Goal: Task Accomplishment & Management: Use online tool/utility

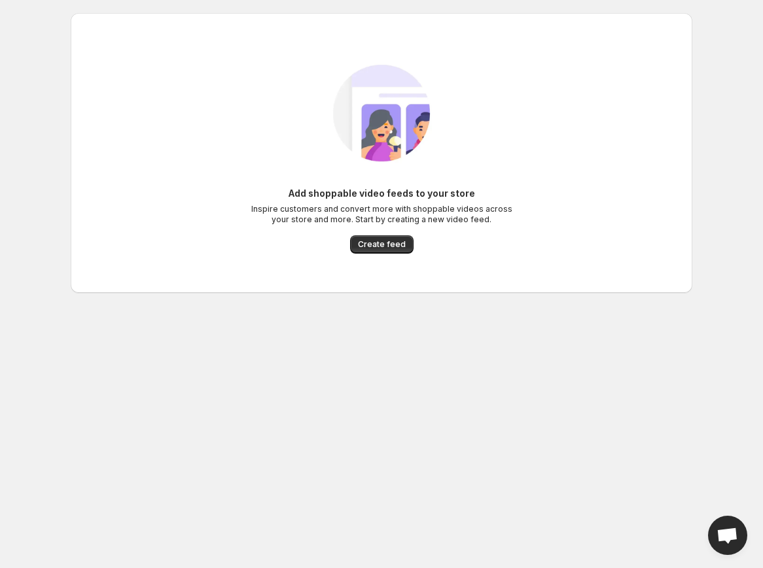
drag, startPoint x: 368, startPoint y: 245, endPoint x: 284, endPoint y: 319, distance: 112.2
click at [286, 319] on div "Add shoppable video feeds to your store Inspire customers and convert more with…" at bounding box center [376, 179] width 632 height 353
click at [360, 245] on span "Create feed" at bounding box center [382, 244] width 48 height 10
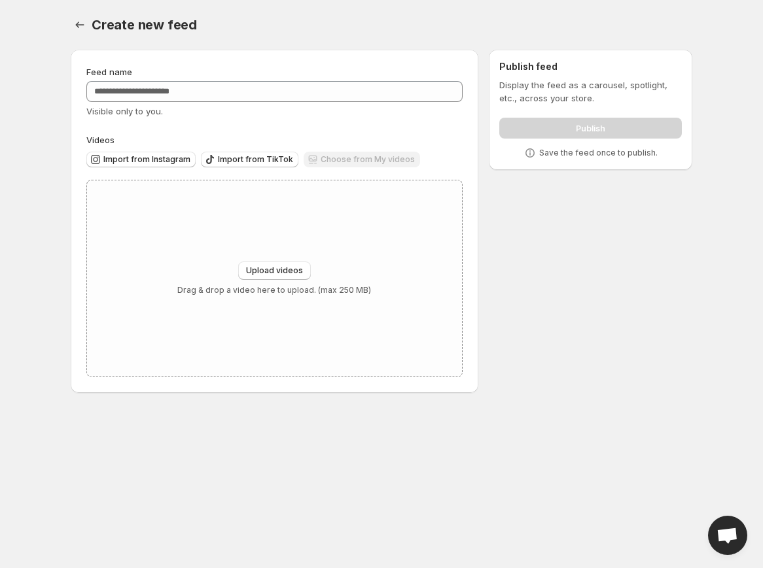
click at [199, 80] on div "Feed name Visible only to you." at bounding box center [274, 91] width 376 height 52
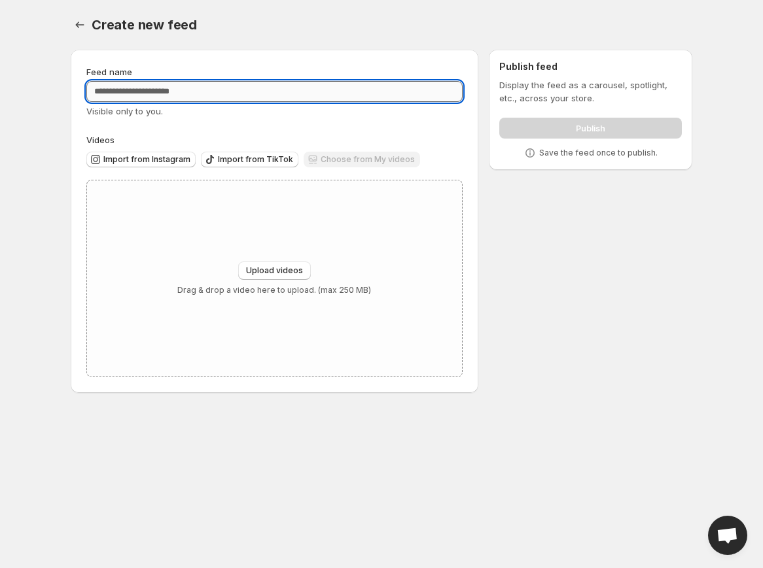
click at [194, 90] on input "Feed name" at bounding box center [274, 91] width 376 height 21
click at [190, 76] on div "Feed name" at bounding box center [274, 71] width 376 height 13
click at [190, 99] on input "Feed name" at bounding box center [274, 91] width 376 height 21
click at [177, 70] on div "Feed name" at bounding box center [274, 71] width 376 height 13
click at [166, 93] on input "Feed name" at bounding box center [274, 91] width 376 height 21
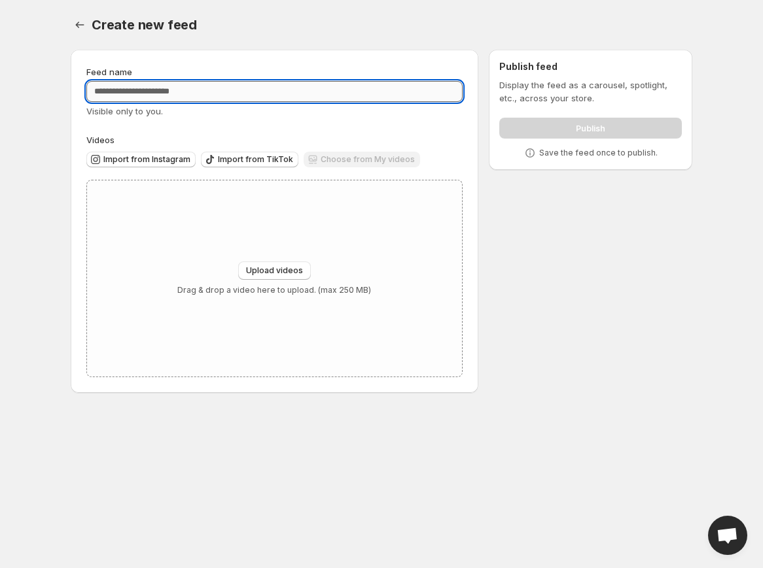
type input "*"
type input "******"
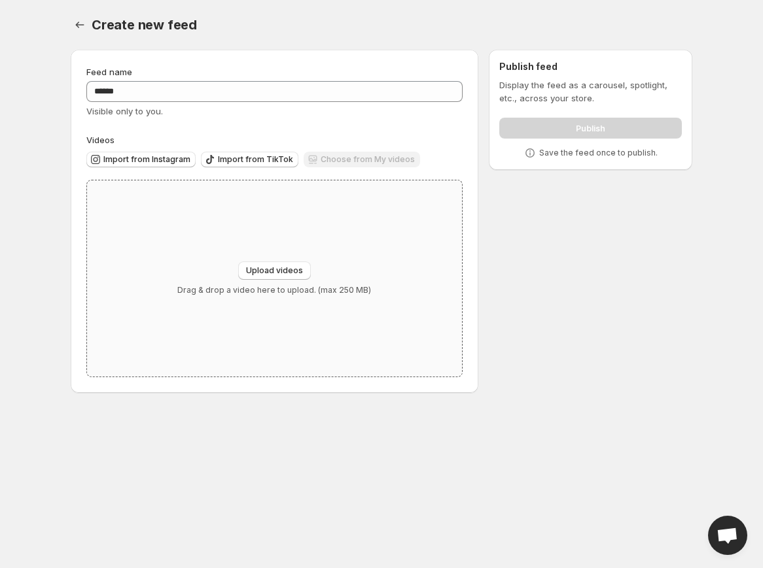
click at [252, 237] on div "Upload videos Drag & drop a video here to upload. (max 250 MB)" at bounding box center [274, 279] width 375 height 196
type input "**********"
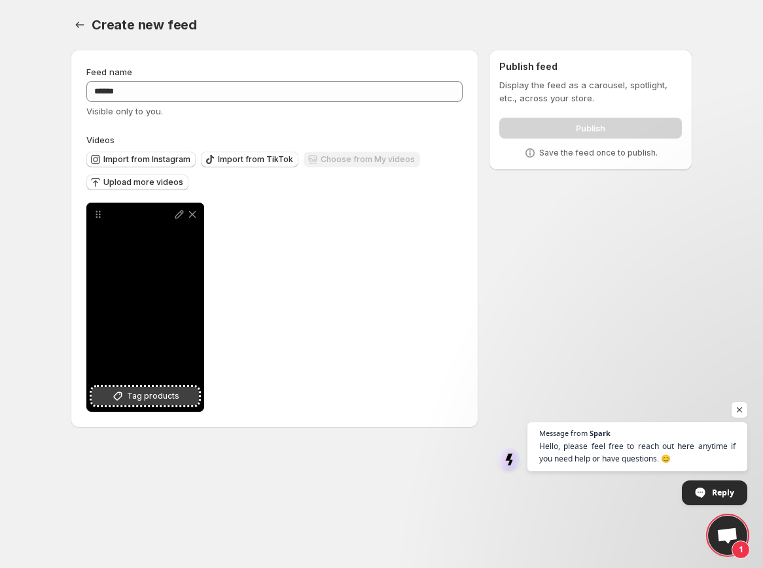
click at [190, 398] on button "Tag products" at bounding box center [145, 396] width 107 height 18
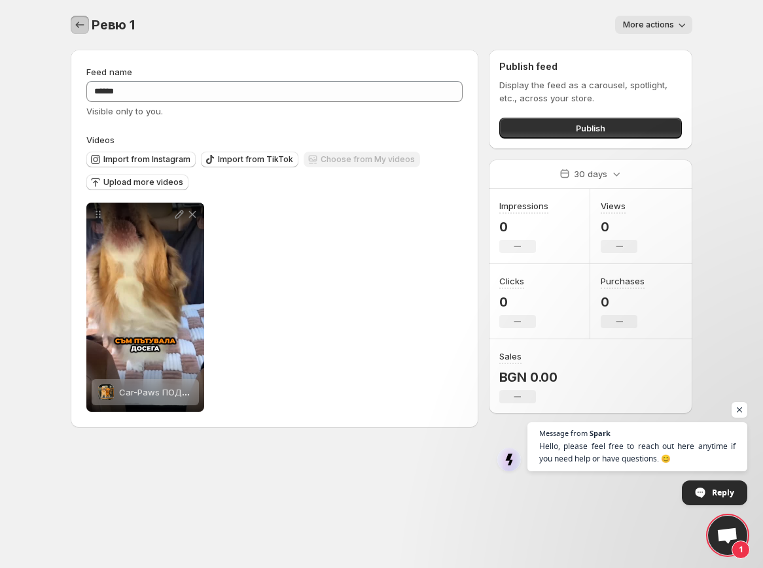
click at [84, 26] on icon "Settings" at bounding box center [79, 24] width 13 height 13
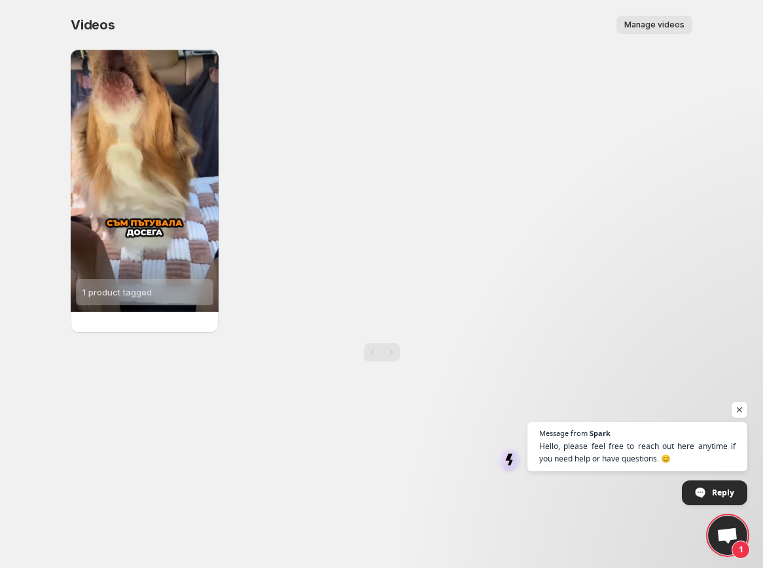
click at [649, 19] on button "Manage videos" at bounding box center [654, 25] width 76 height 18
click at [400, 351] on div at bounding box center [381, 352] width 621 height 18
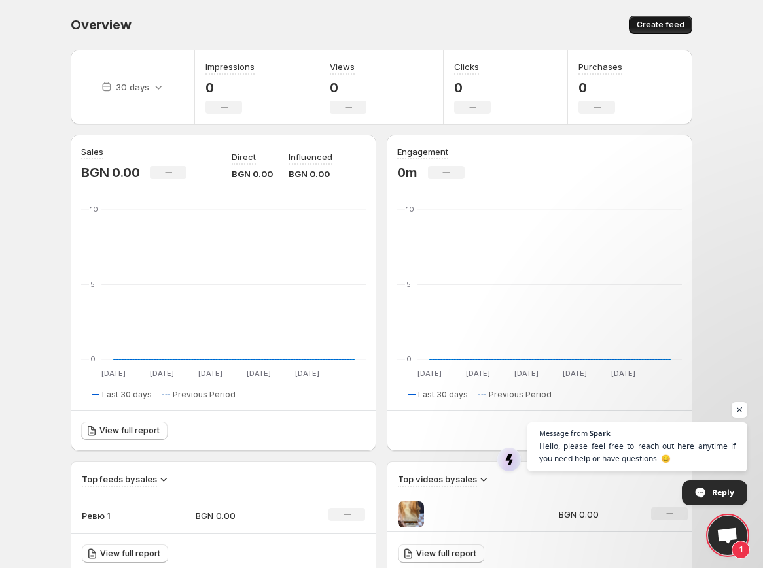
click at [666, 21] on span "Create feed" at bounding box center [660, 25] width 48 height 10
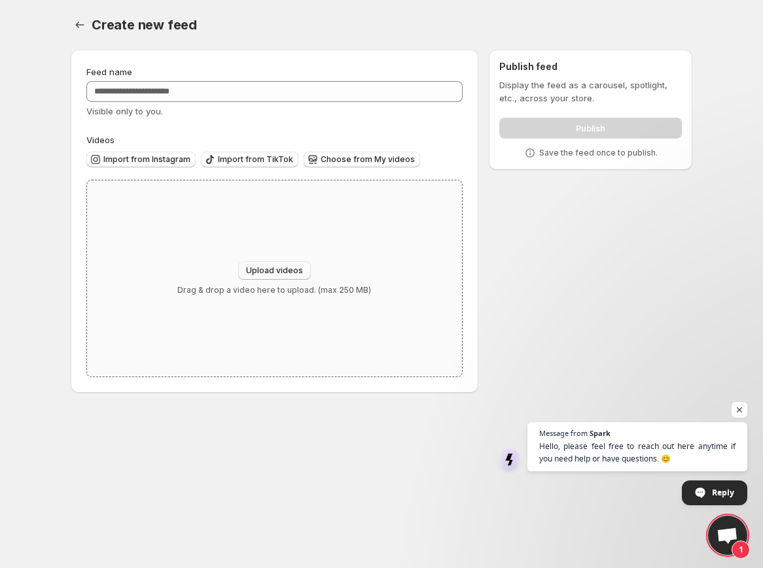
click at [266, 274] on span "Upload videos" at bounding box center [274, 271] width 57 height 10
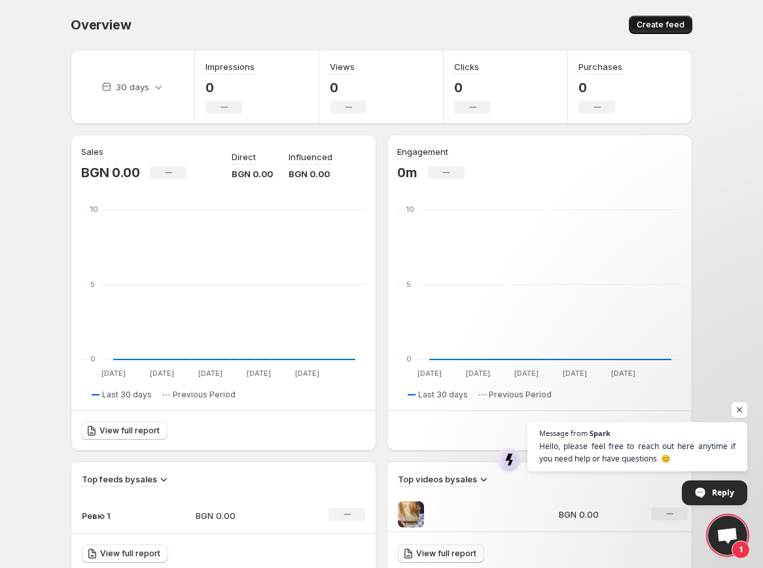
click at [657, 24] on span "Create feed" at bounding box center [660, 25] width 48 height 10
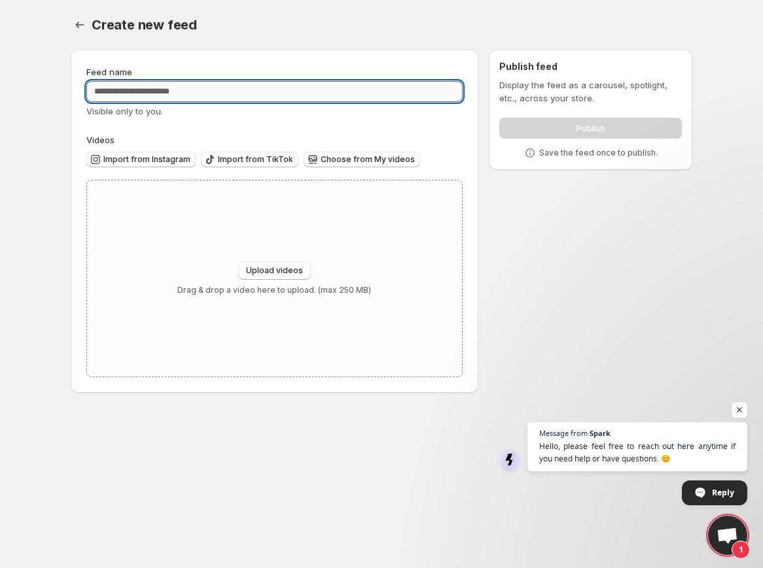
click at [255, 85] on input "Feed name" at bounding box center [274, 91] width 376 height 21
type input "*"
type input "******"
click at [287, 270] on span "Upload videos" at bounding box center [274, 271] width 57 height 10
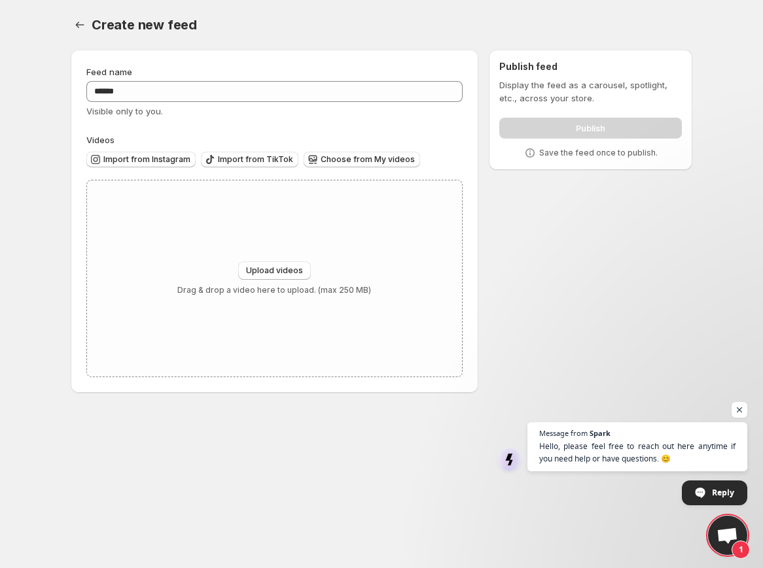
type input "**********"
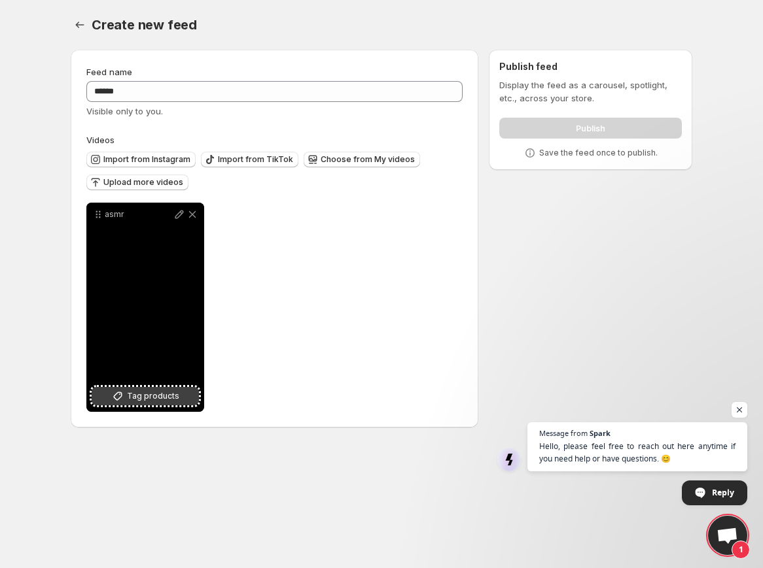
click at [175, 399] on span "Tag products" at bounding box center [153, 396] width 52 height 13
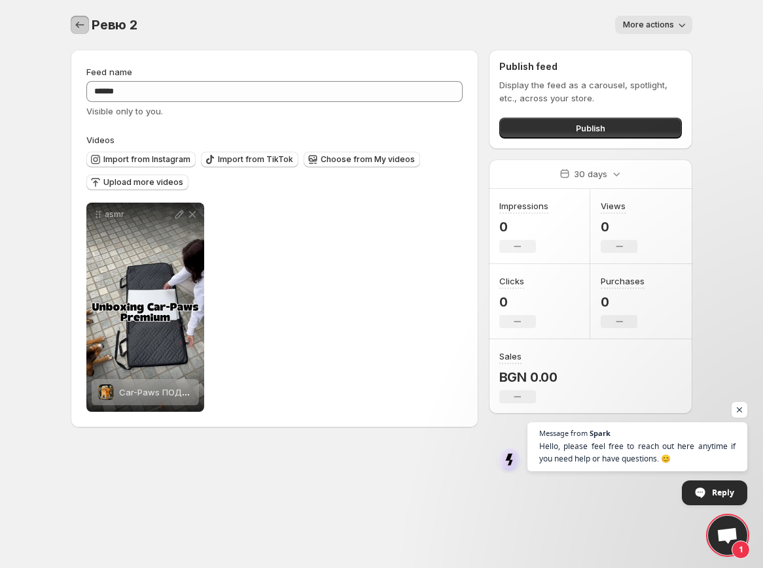
click at [78, 27] on icon "Settings" at bounding box center [79, 24] width 13 height 13
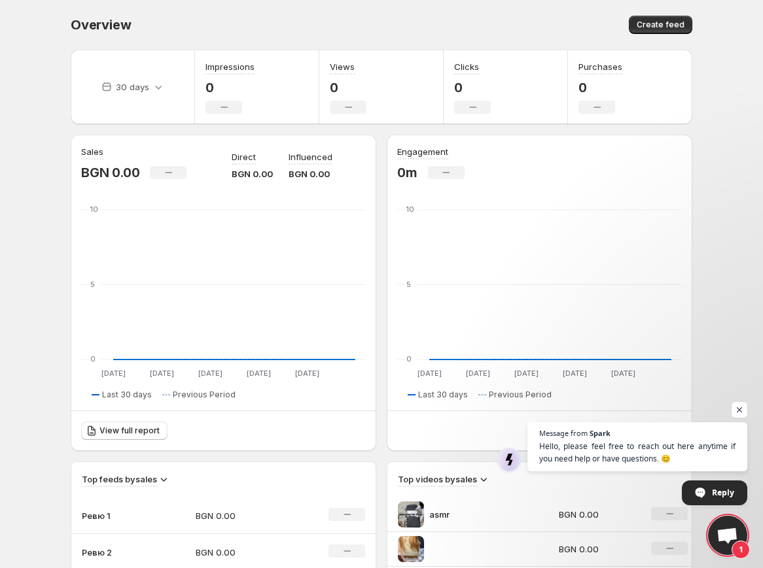
scroll to position [196, 0]
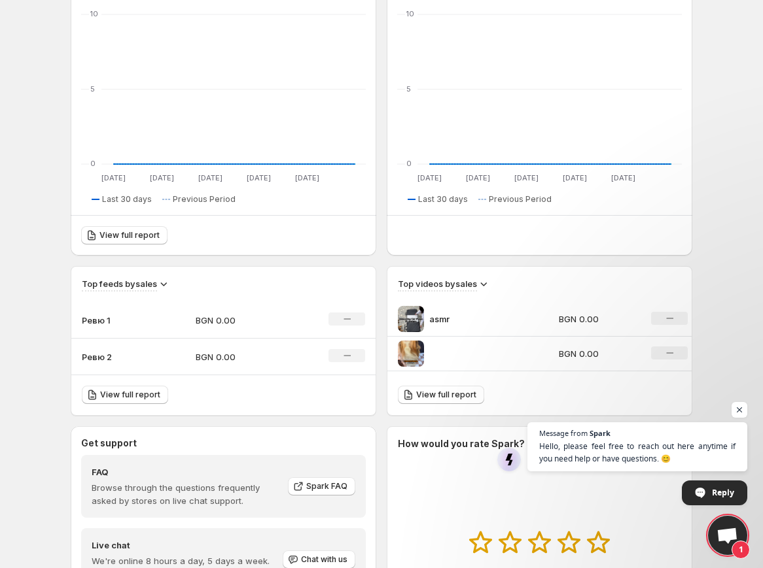
click at [432, 362] on div at bounding box center [474, 354] width 153 height 26
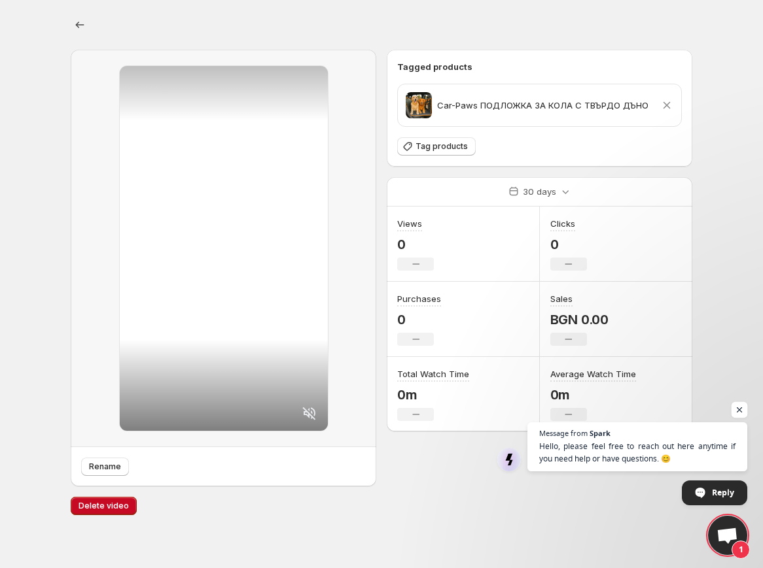
click at [740, 407] on span "Open chat" at bounding box center [739, 410] width 16 height 16
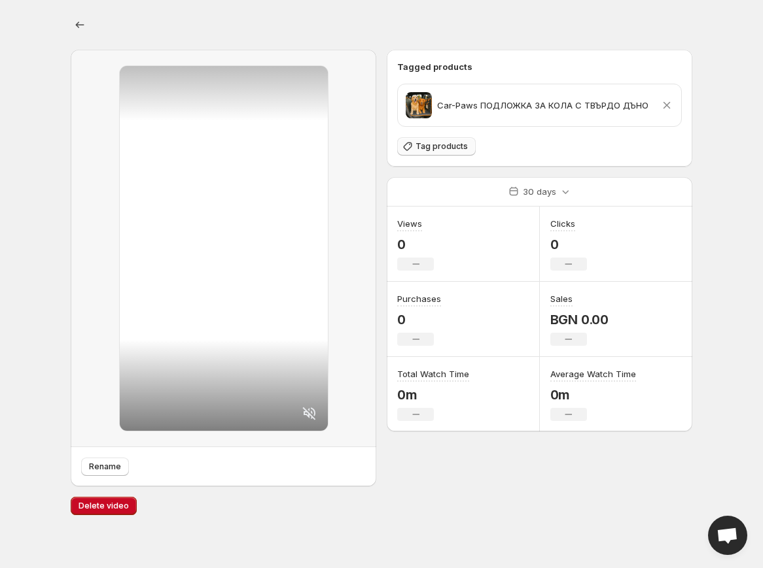
click at [432, 140] on button "Tag products" at bounding box center [436, 146] width 78 height 18
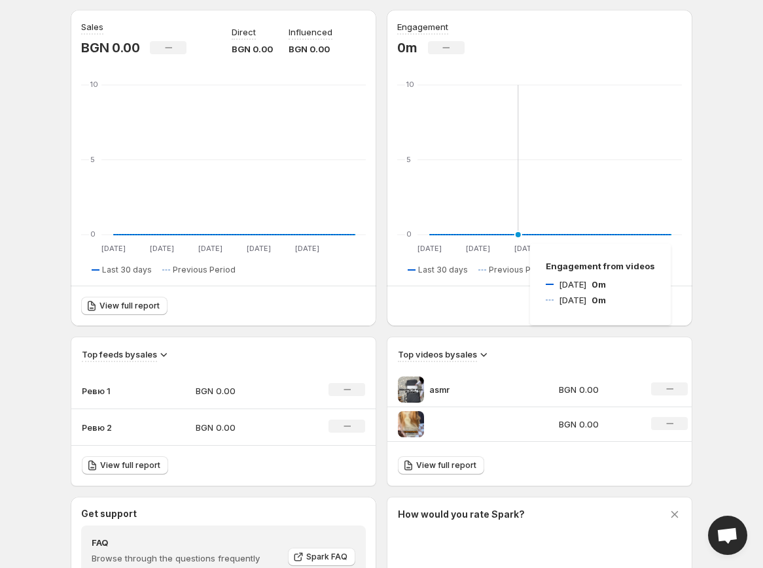
scroll to position [171, 0]
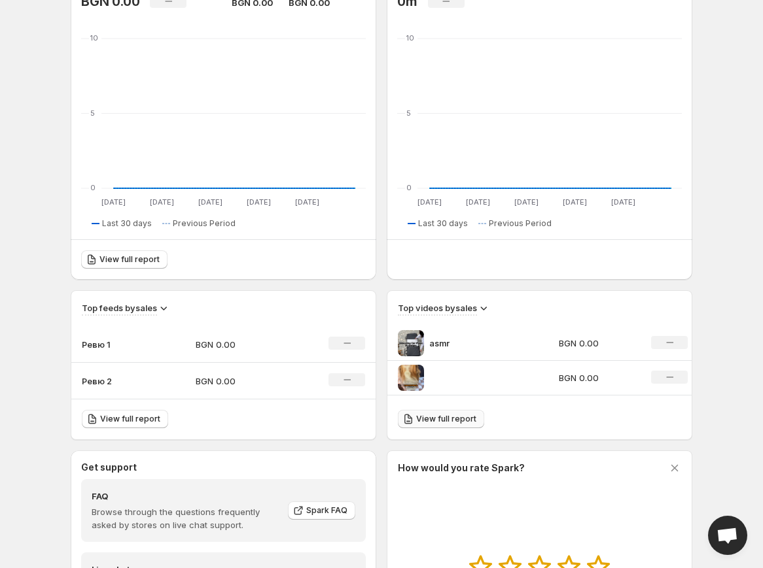
click at [466, 418] on span "View full report" at bounding box center [446, 419] width 60 height 10
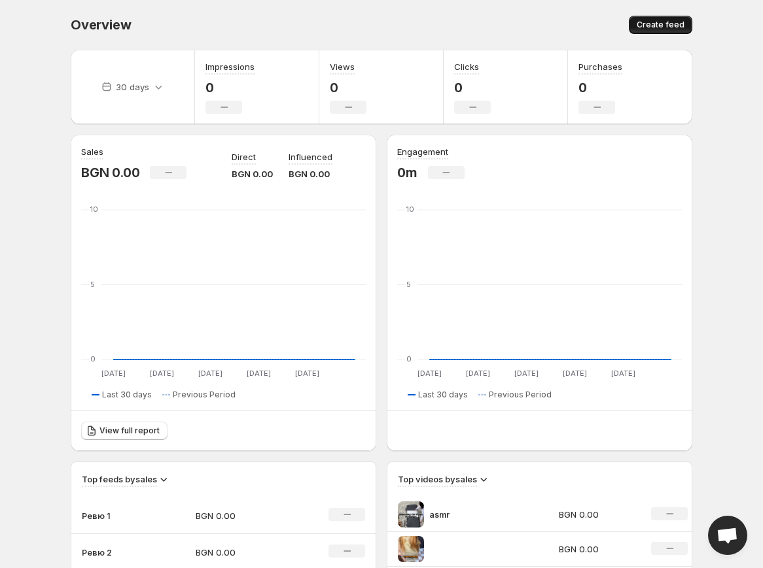
click at [661, 25] on span "Create feed" at bounding box center [660, 25] width 48 height 10
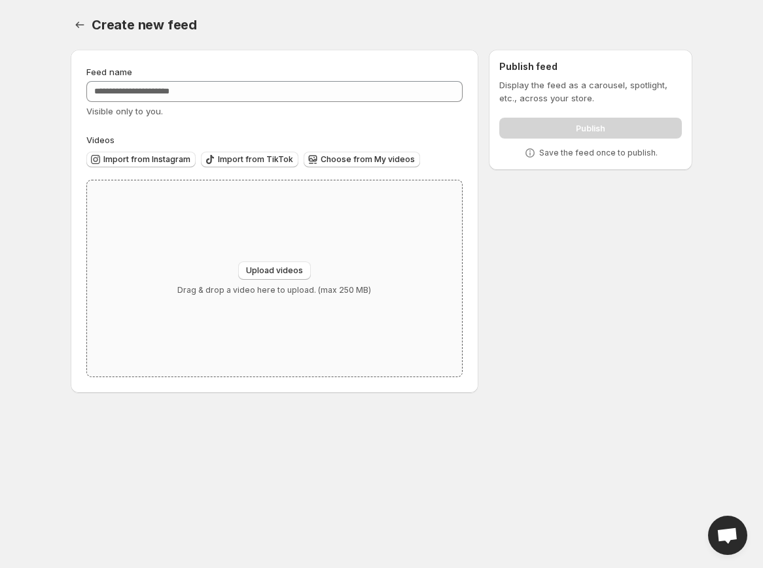
click at [284, 257] on div "Upload videos Drag & drop a video here to upload. (max 250 MB)" at bounding box center [274, 279] width 375 height 196
type input "**********"
